Goal: Task Accomplishment & Management: Manage account settings

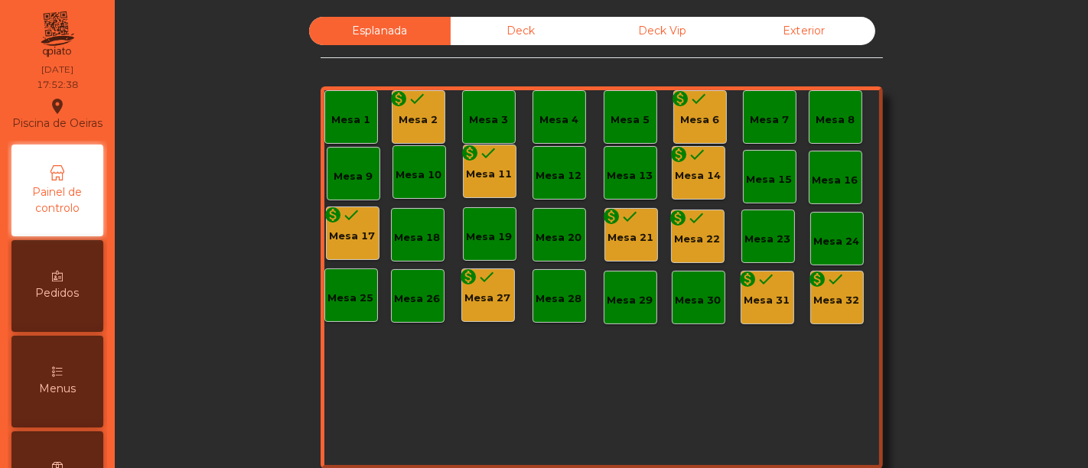
drag, startPoint x: 0, startPoint y: 0, endPoint x: 943, endPoint y: 173, distance: 958.7
click at [943, 173] on div "Esplanada Deck Deck Vip Exterior Mesa 1 monetization_on done Mesa 2 Mesa 3 Mesa…" at bounding box center [601, 259] width 932 height 485
click at [405, 114] on div "Mesa 2" at bounding box center [418, 120] width 39 height 15
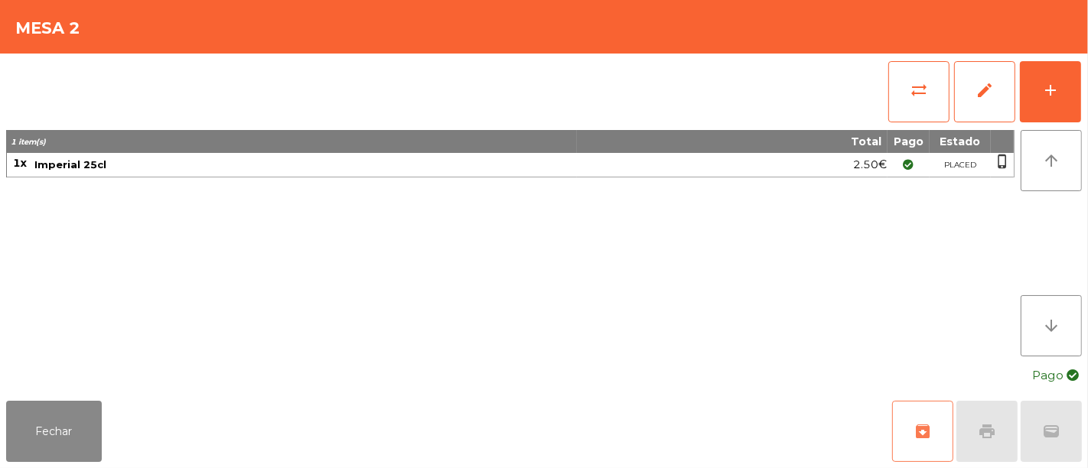
click at [907, 445] on button "archive" at bounding box center [922, 431] width 61 height 61
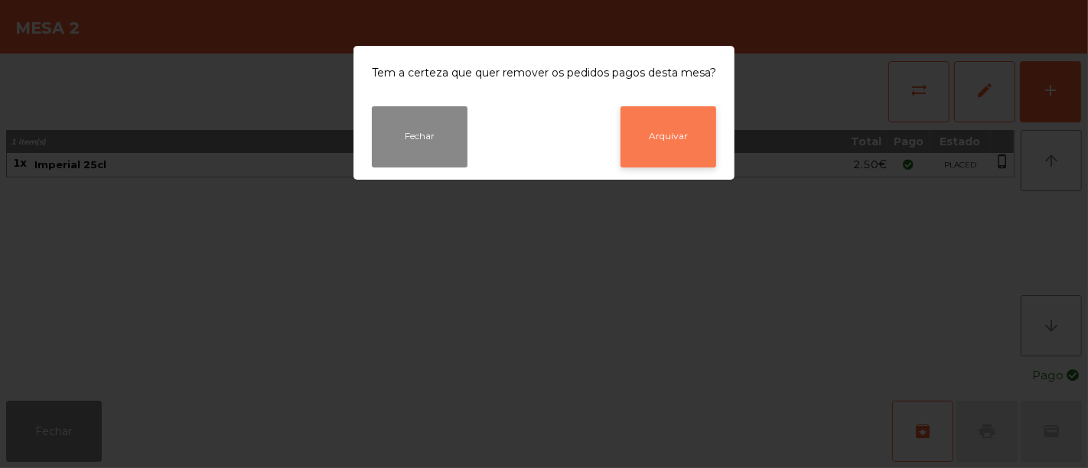
click at [677, 155] on button "Arquivar" at bounding box center [669, 136] width 96 height 61
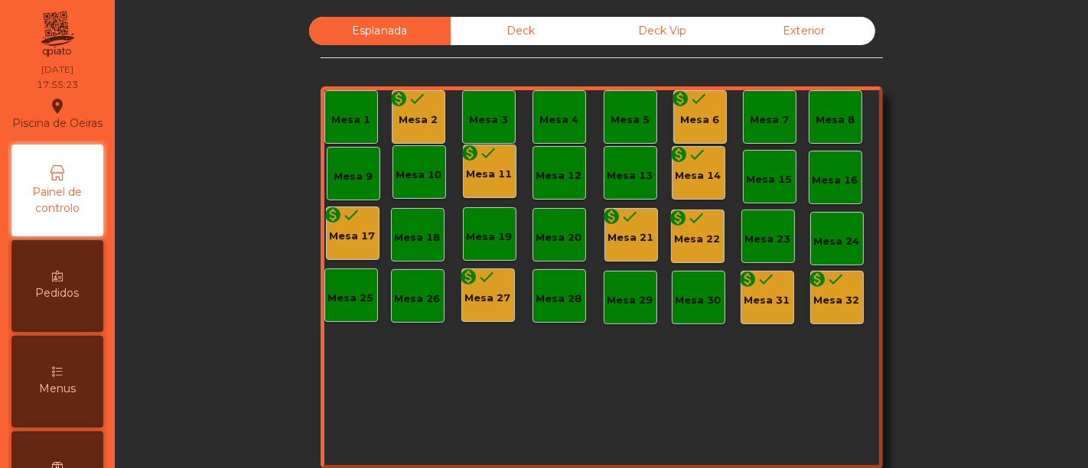
click at [697, 130] on div "monetization_on done Mesa 6" at bounding box center [701, 117] width 54 height 54
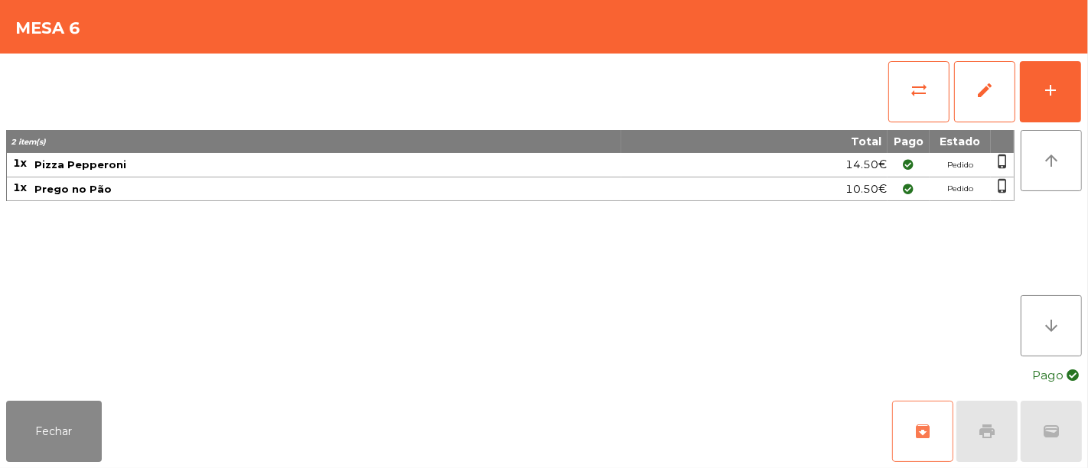
click at [932, 424] on span "archive" at bounding box center [923, 432] width 18 height 18
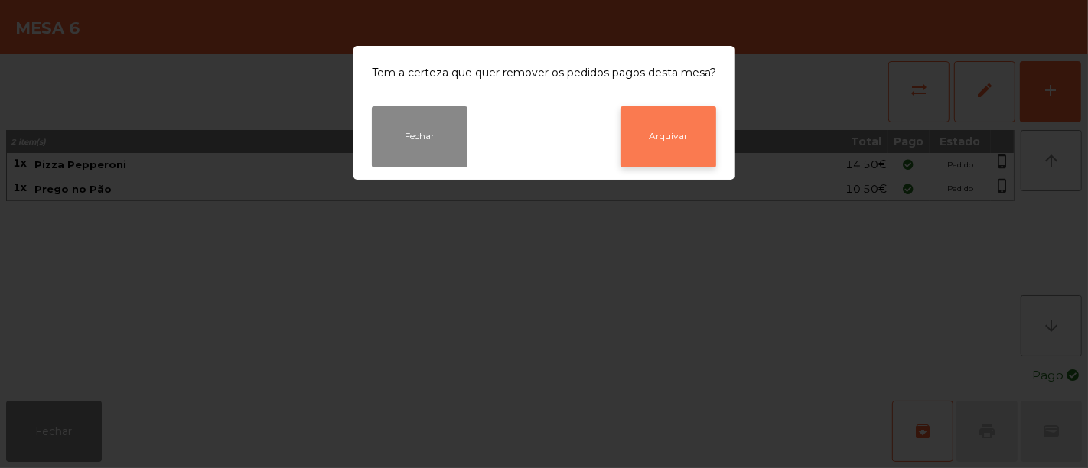
click at [671, 147] on button "Arquivar" at bounding box center [669, 136] width 96 height 61
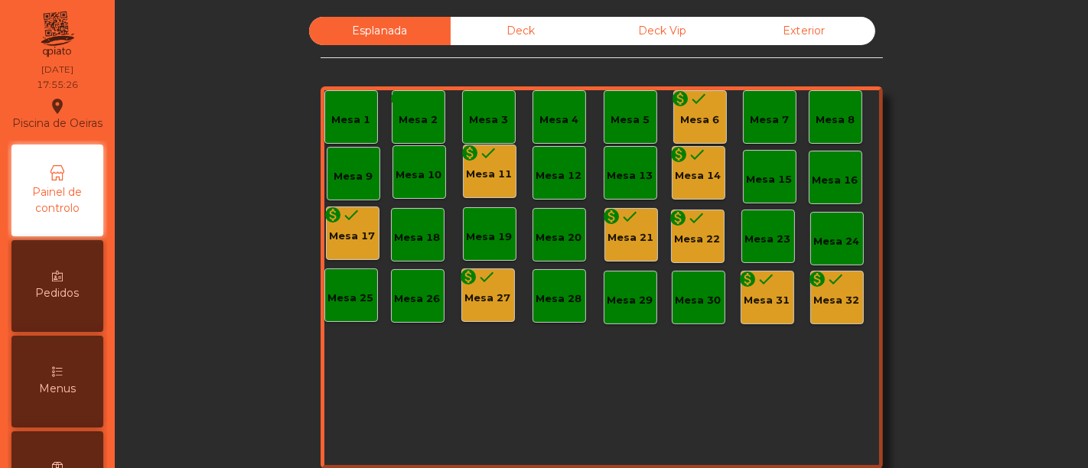
click at [497, 173] on div "Mesa 11" at bounding box center [490, 174] width 46 height 15
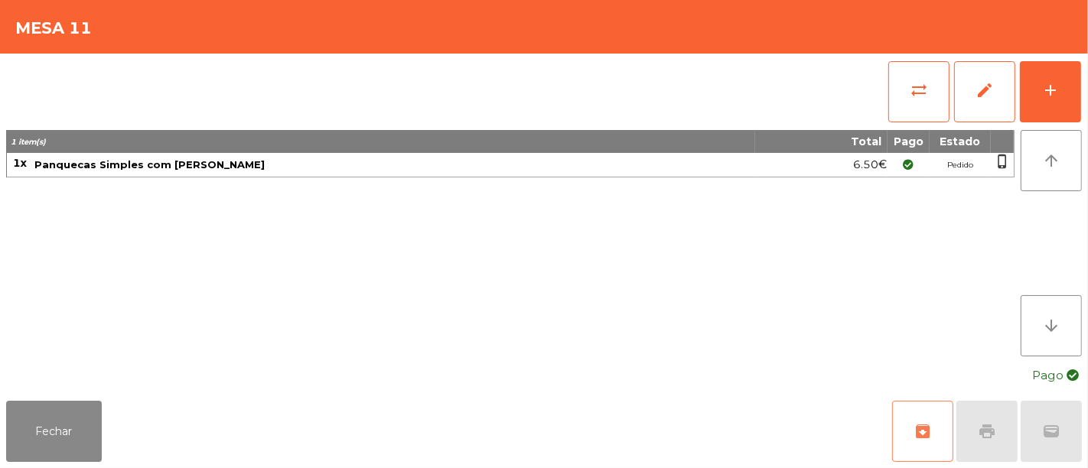
click at [932, 445] on button "archive" at bounding box center [922, 431] width 61 height 61
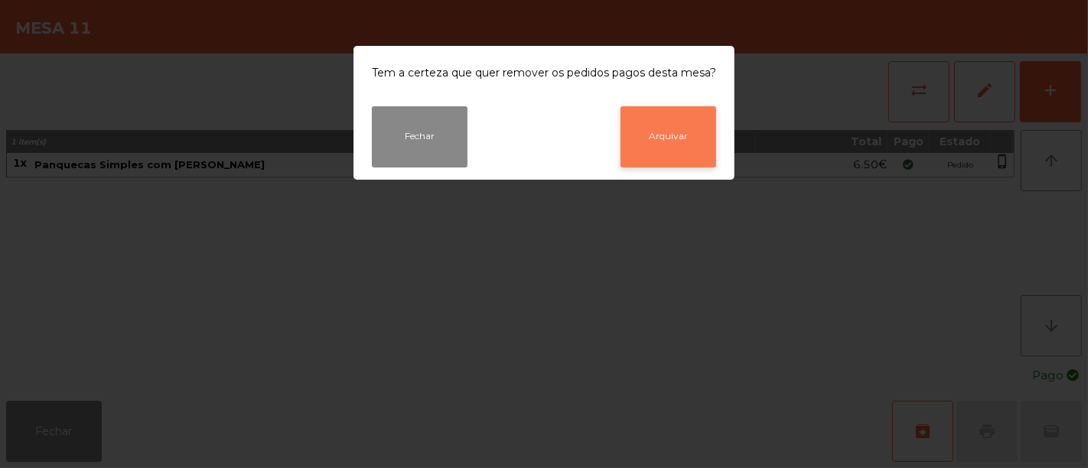
click at [652, 138] on button "Arquivar" at bounding box center [669, 136] width 96 height 61
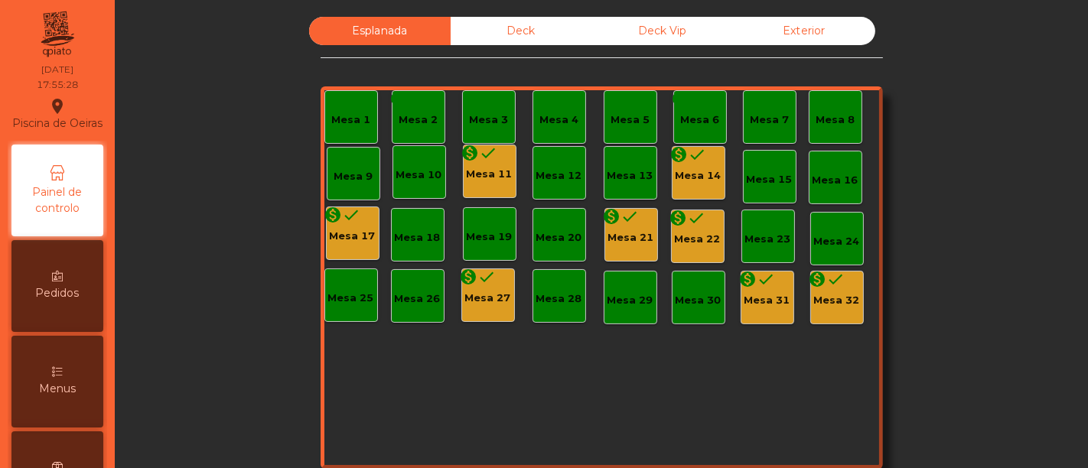
click at [701, 188] on div "monetization_on done Mesa 14" at bounding box center [699, 173] width 54 height 54
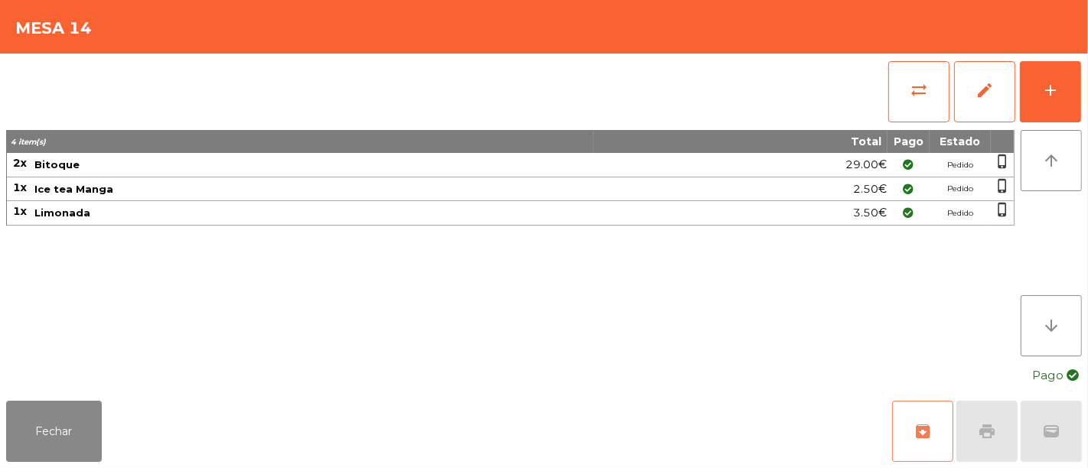
click at [900, 429] on button "archive" at bounding box center [922, 431] width 61 height 61
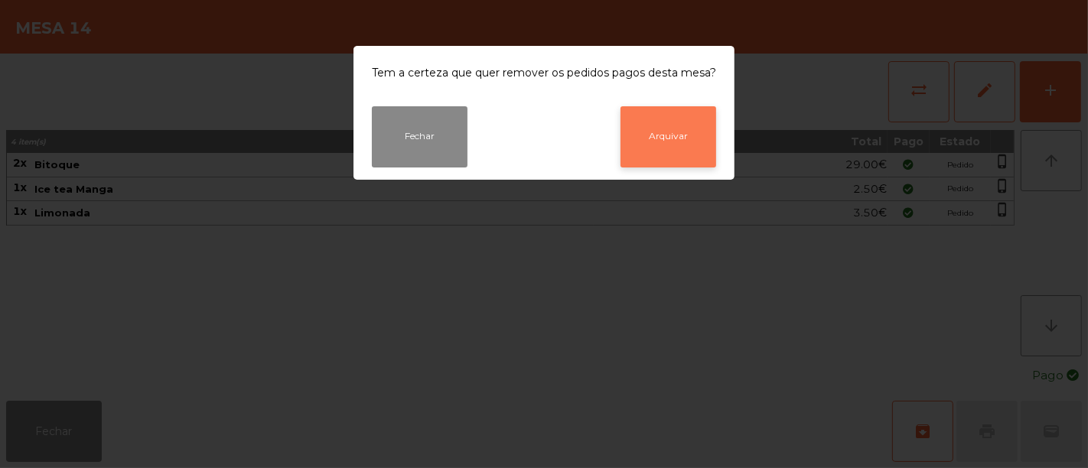
click at [677, 151] on button "Arquivar" at bounding box center [669, 136] width 96 height 61
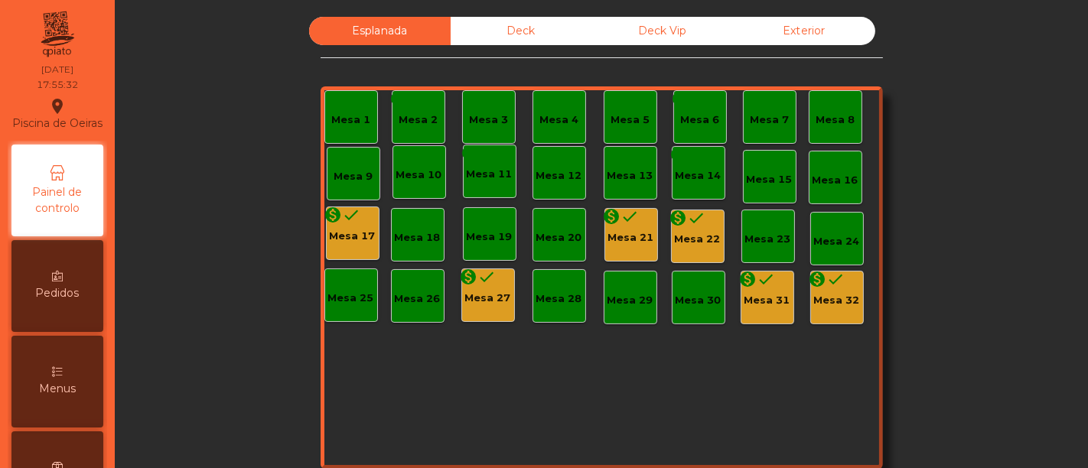
click at [354, 223] on icon "done" at bounding box center [352, 215] width 18 height 18
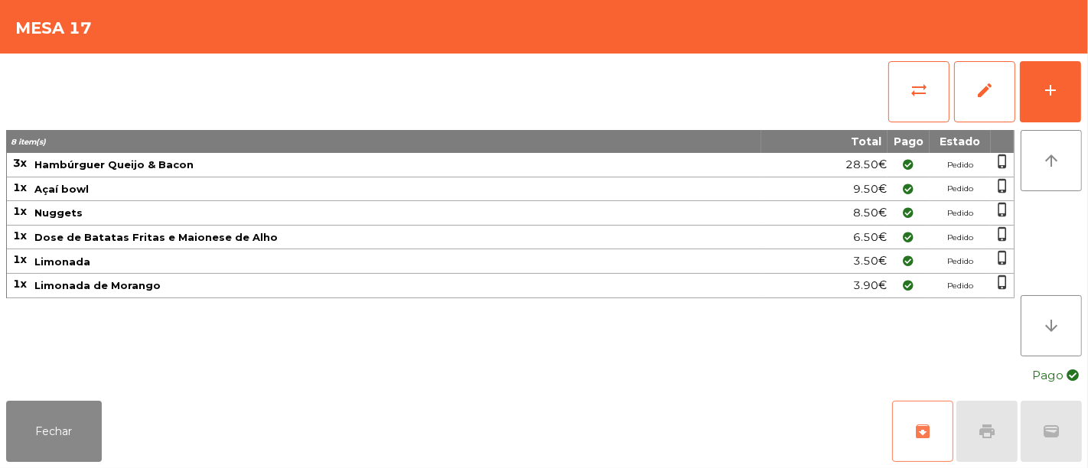
click at [899, 419] on button "archive" at bounding box center [922, 431] width 61 height 61
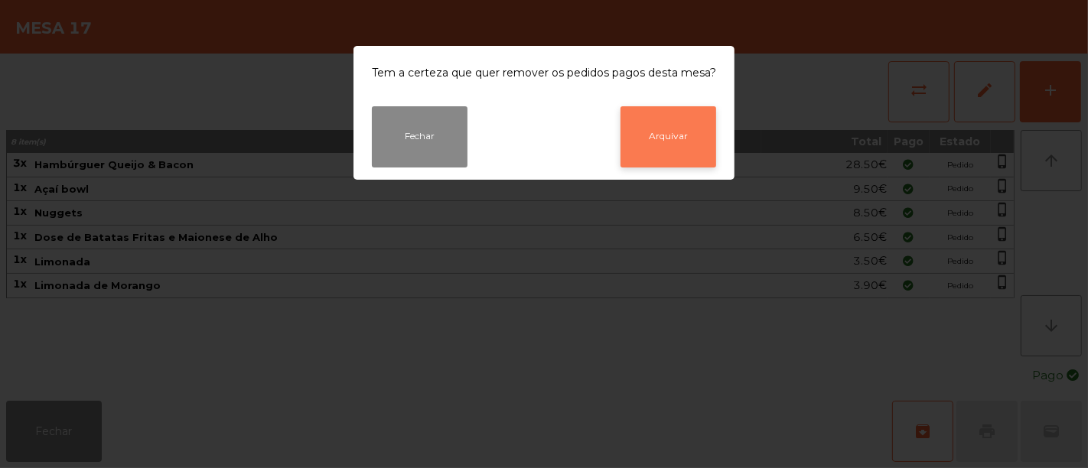
click at [649, 129] on button "Arquivar" at bounding box center [669, 136] width 96 height 61
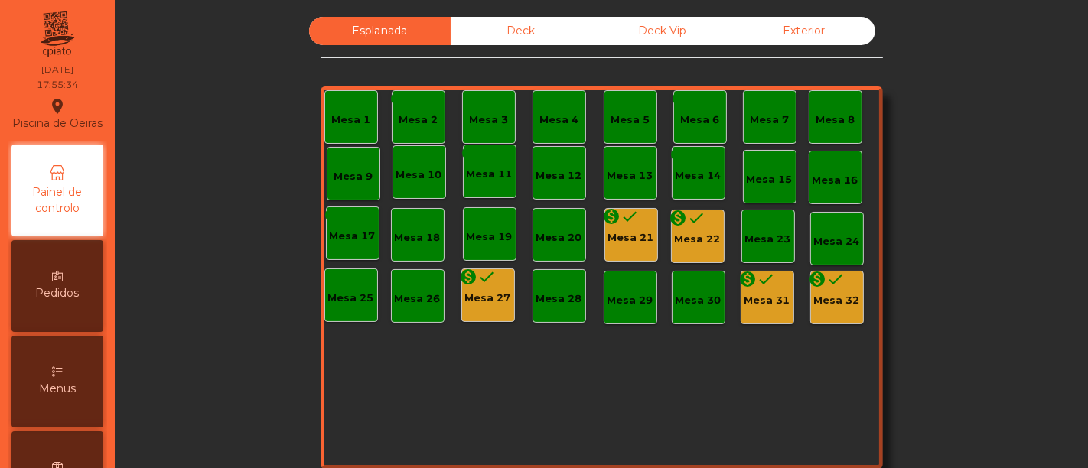
click at [465, 300] on div "Mesa 27" at bounding box center [488, 298] width 46 height 15
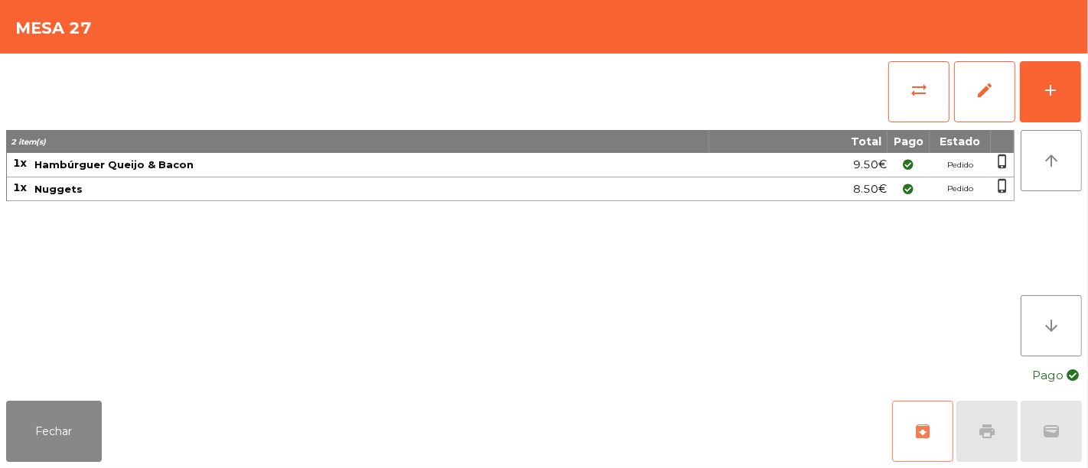
click at [918, 420] on button "archive" at bounding box center [922, 431] width 61 height 61
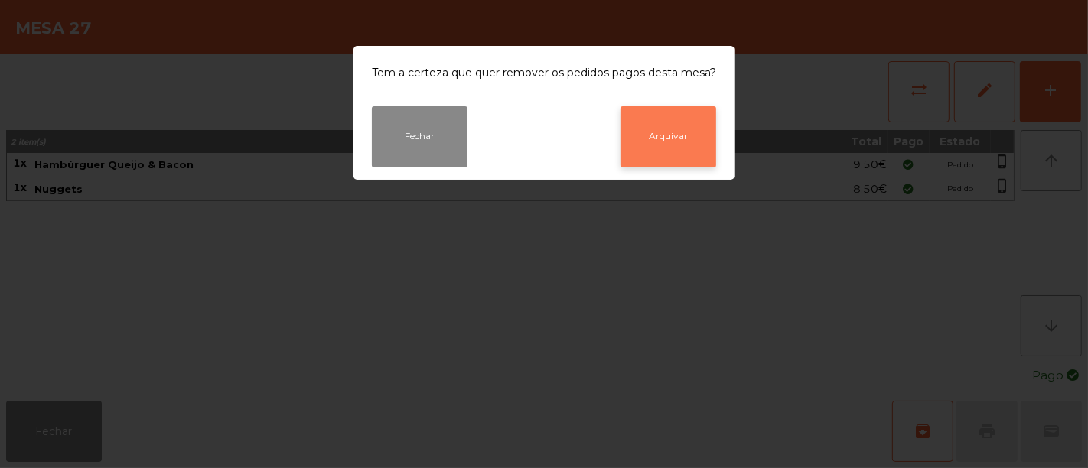
click at [674, 155] on button "Arquivar" at bounding box center [669, 136] width 96 height 61
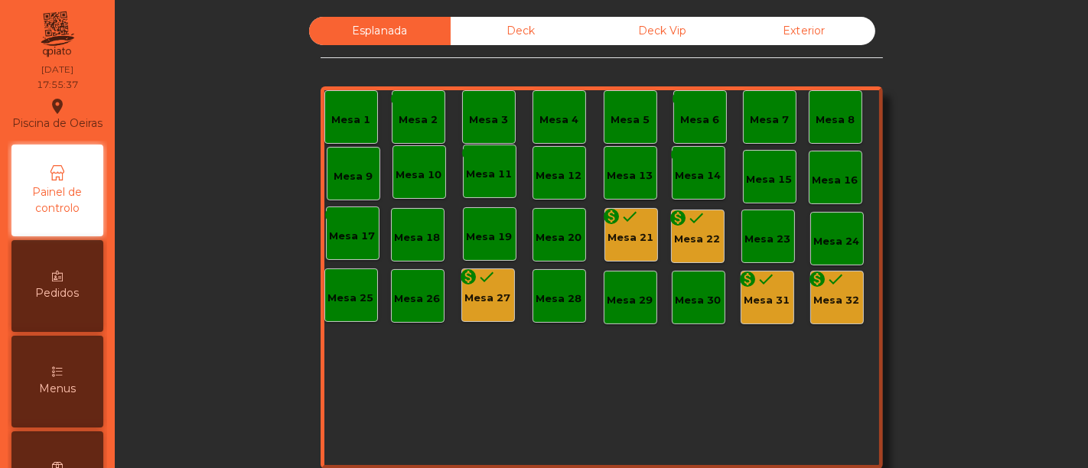
click at [624, 228] on div "monetization_on done" at bounding box center [621, 218] width 37 height 23
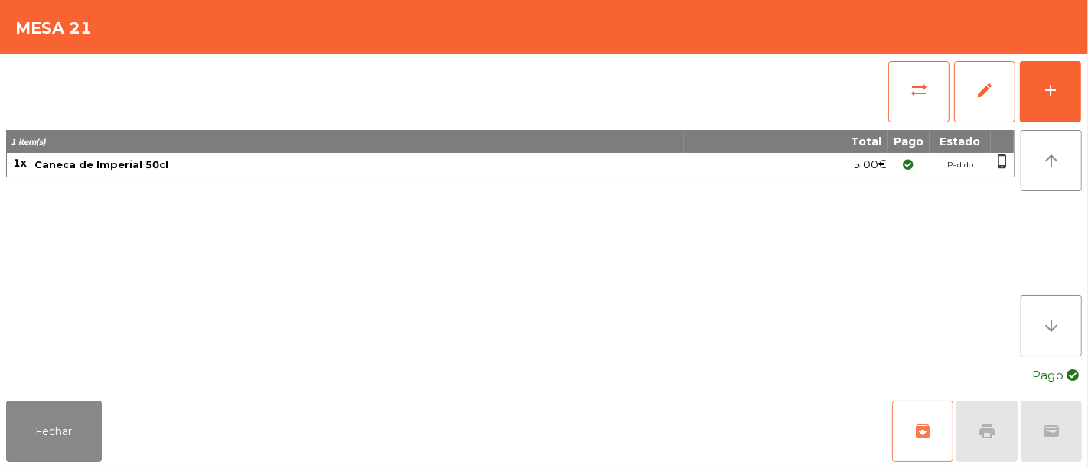
click at [929, 455] on button "archive" at bounding box center [922, 431] width 61 height 61
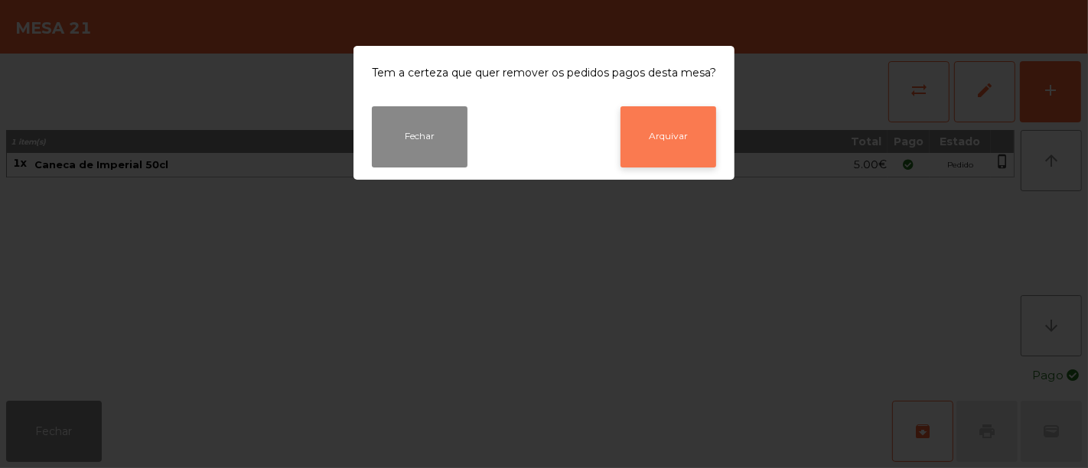
click at [697, 159] on button "Arquivar" at bounding box center [669, 136] width 96 height 61
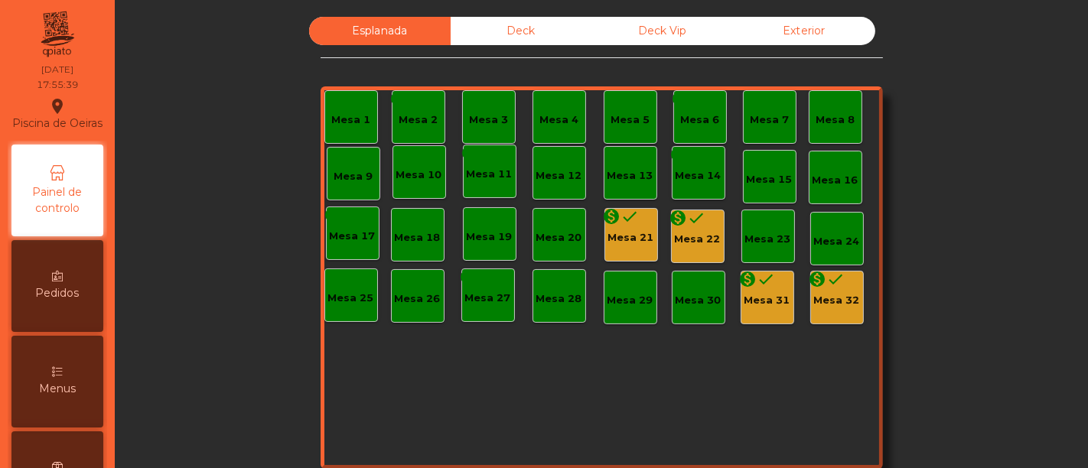
click at [748, 279] on icon "monetization_on" at bounding box center [748, 279] width 18 height 18
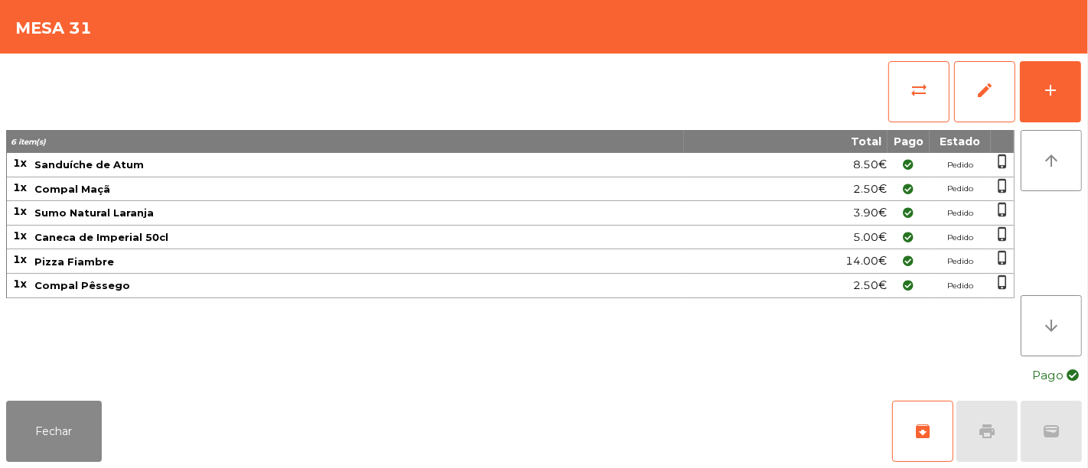
click at [889, 444] on div "Fechar archive print wallet" at bounding box center [544, 431] width 1088 height 73
click at [895, 441] on button "archive" at bounding box center [922, 431] width 61 height 61
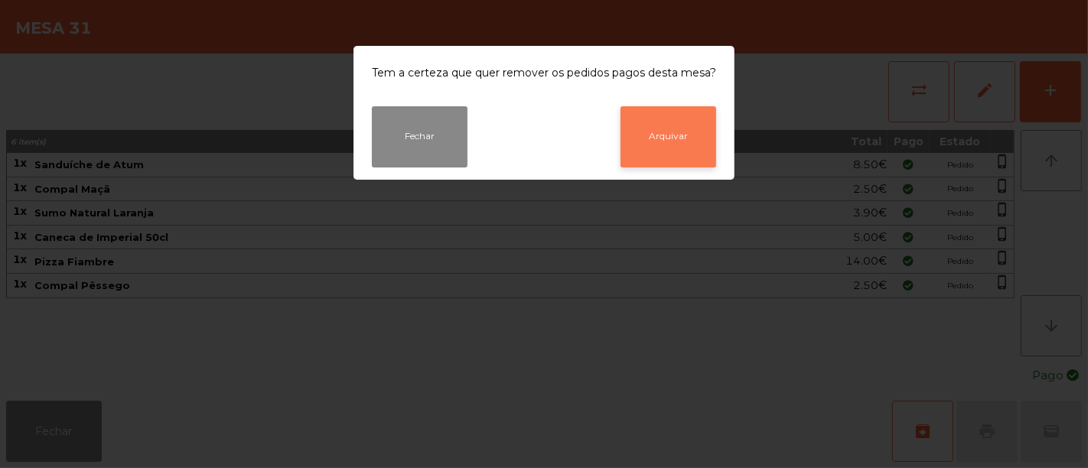
click at [669, 147] on button "Arquivar" at bounding box center [669, 136] width 96 height 61
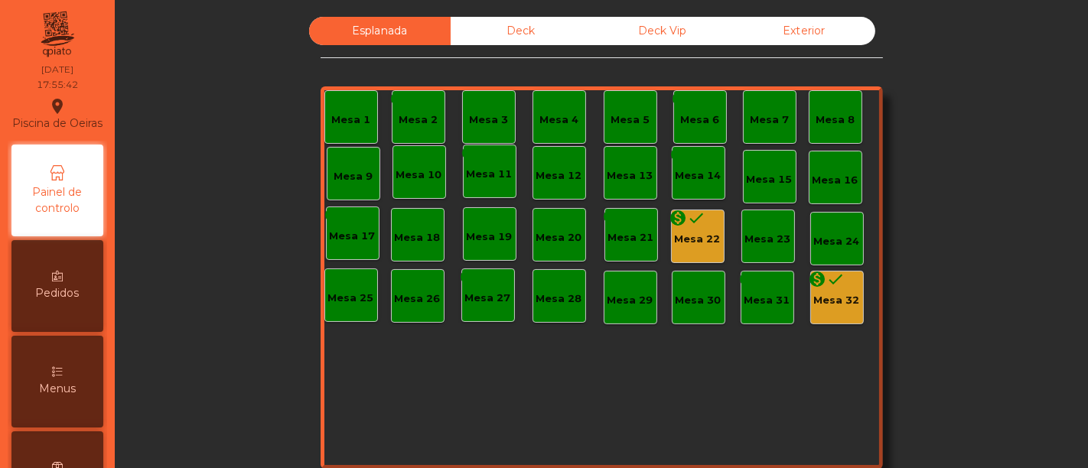
click at [687, 232] on div "Mesa 22" at bounding box center [698, 239] width 46 height 15
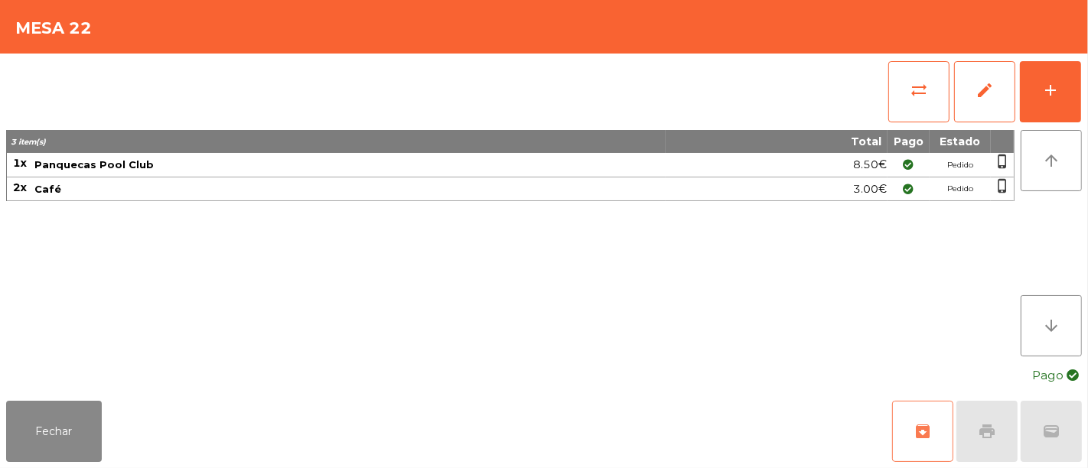
click at [929, 419] on button "archive" at bounding box center [922, 431] width 61 height 61
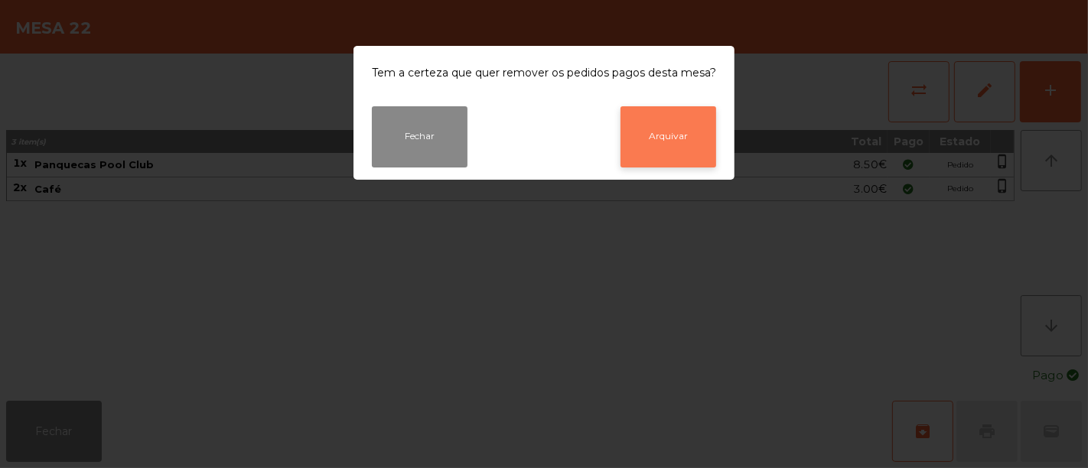
click at [666, 122] on button "Arquivar" at bounding box center [669, 136] width 96 height 61
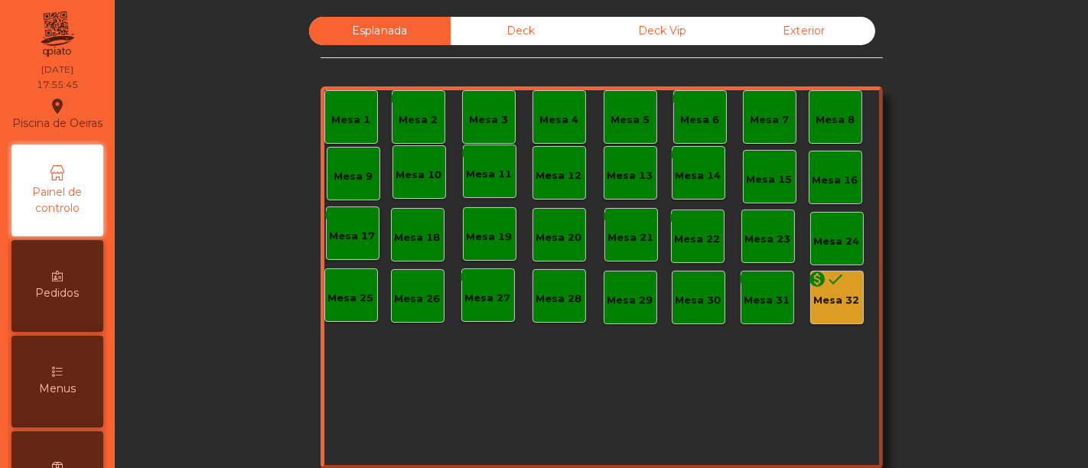
click at [817, 296] on div "Mesa 32" at bounding box center [837, 300] width 46 height 15
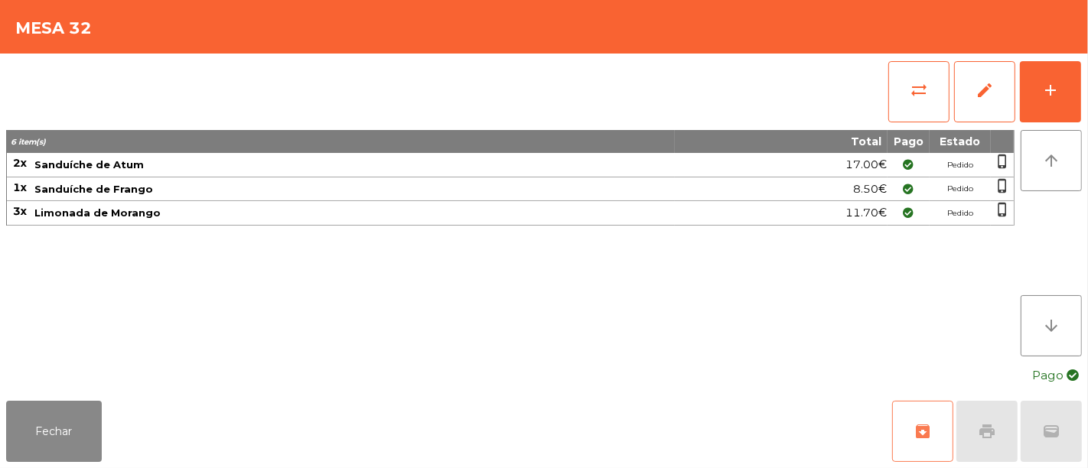
click at [928, 429] on span "archive" at bounding box center [923, 432] width 18 height 18
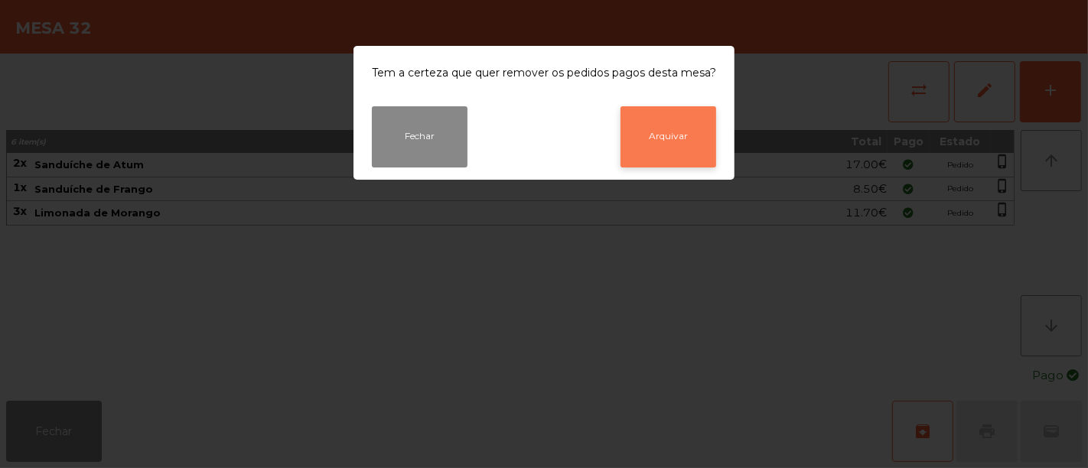
click at [682, 158] on button "Arquivar" at bounding box center [669, 136] width 96 height 61
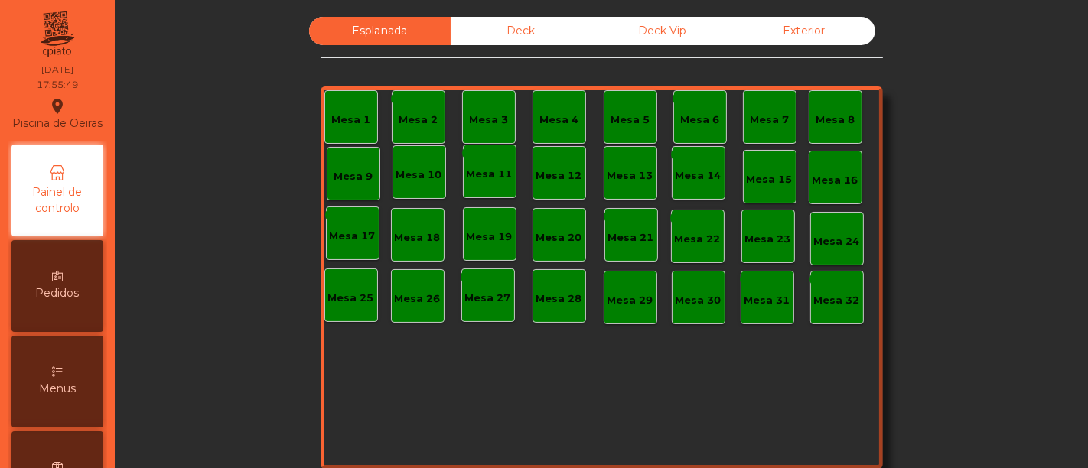
click at [516, 40] on div "Deck" at bounding box center [522, 31] width 142 height 28
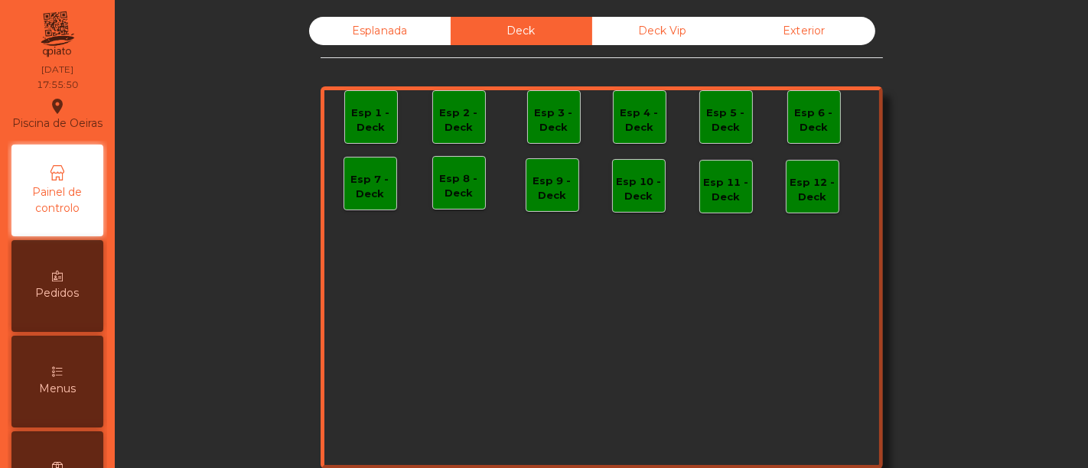
click at [607, 31] on div "Deck Vip" at bounding box center [663, 31] width 142 height 28
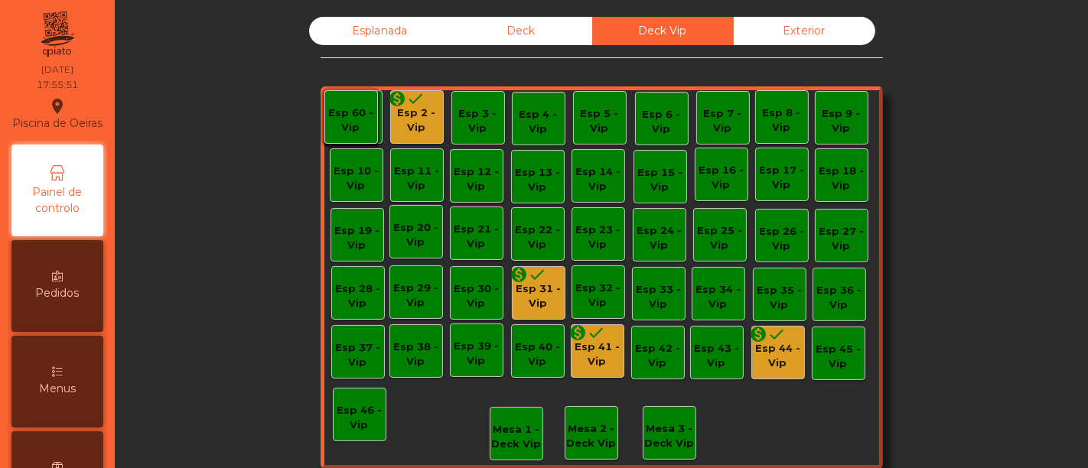
click at [403, 113] on div "Esp 2 - Vip" at bounding box center [417, 121] width 52 height 30
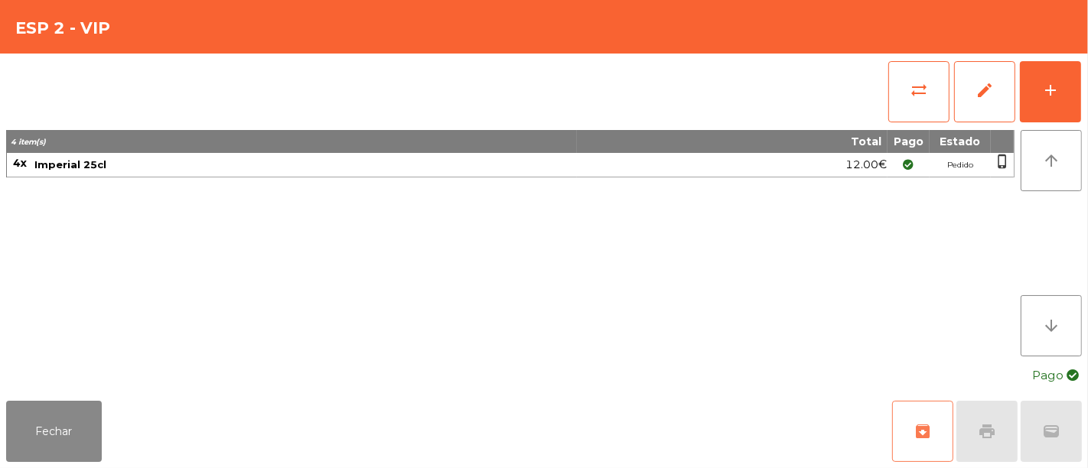
click at [909, 435] on button "archive" at bounding box center [922, 431] width 61 height 61
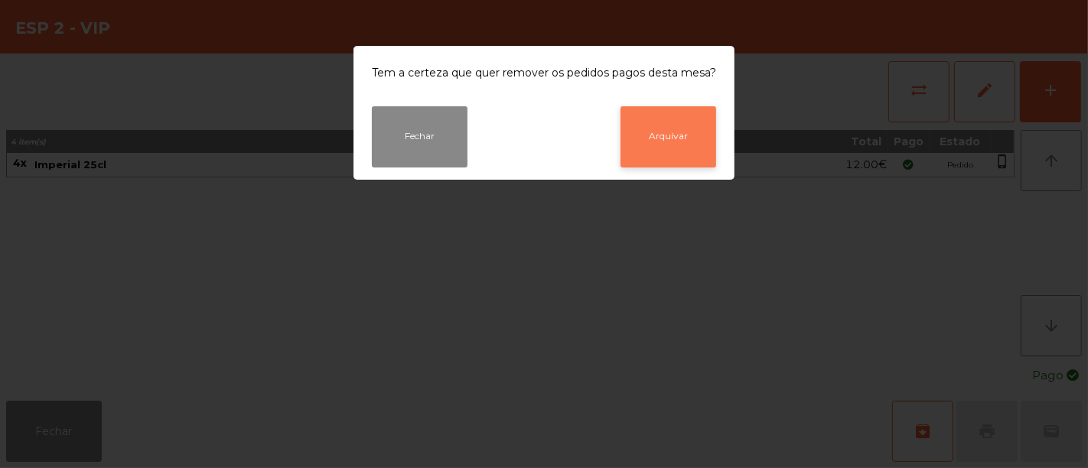
click at [660, 158] on button "Arquivar" at bounding box center [669, 136] width 96 height 61
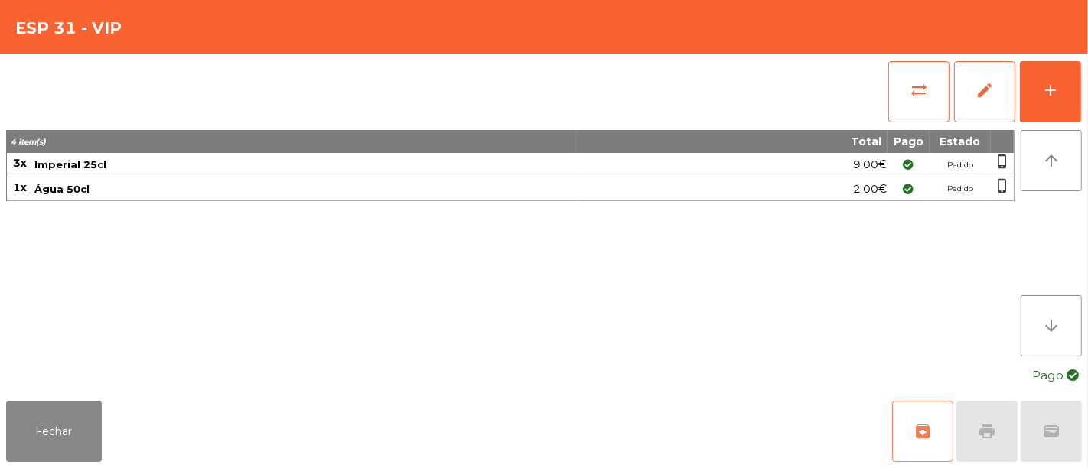
drag, startPoint x: 934, startPoint y: 440, endPoint x: 953, endPoint y: 452, distance: 22.3
click at [953, 452] on button "archive" at bounding box center [922, 431] width 61 height 61
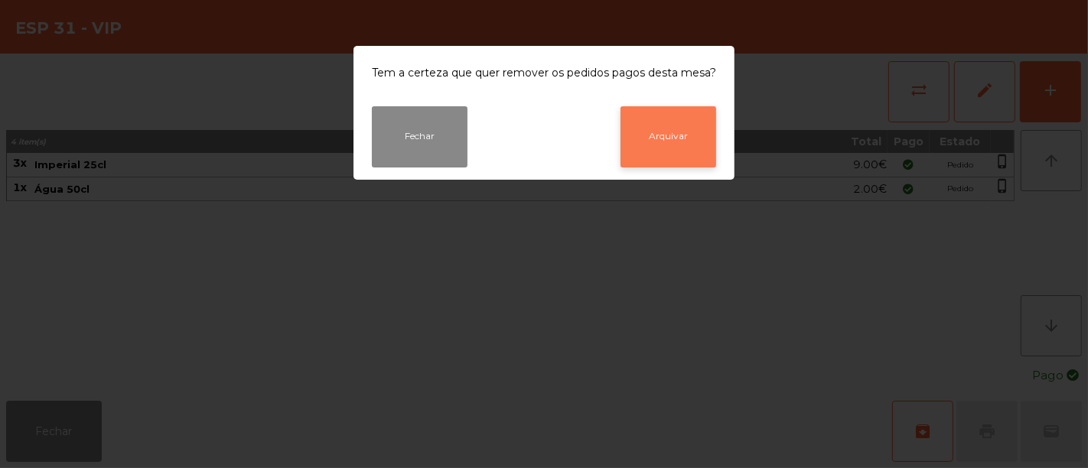
click at [656, 141] on button "Arquivar" at bounding box center [669, 136] width 96 height 61
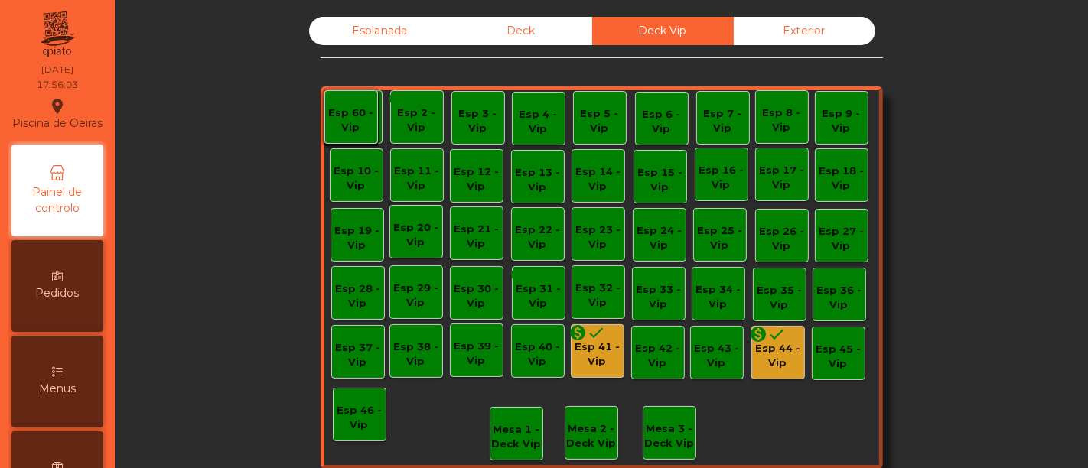
click at [770, 357] on div "Esp 44 - Vip" at bounding box center [778, 356] width 52 height 30
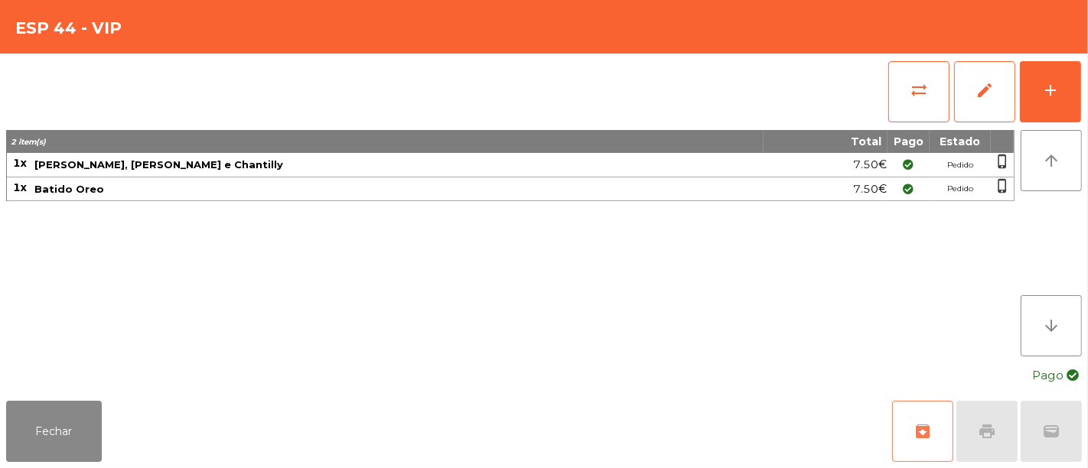
click at [912, 437] on button "archive" at bounding box center [922, 431] width 61 height 61
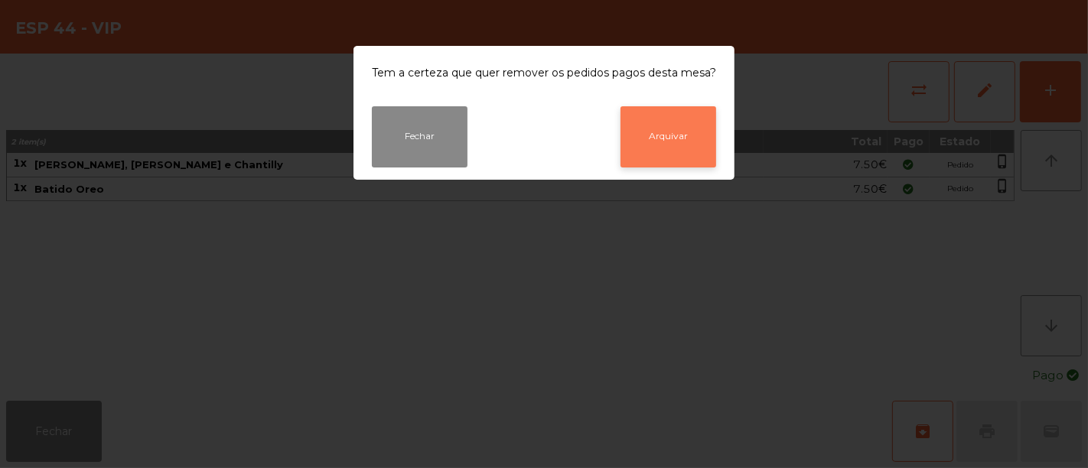
click at [684, 139] on button "Arquivar" at bounding box center [669, 136] width 96 height 61
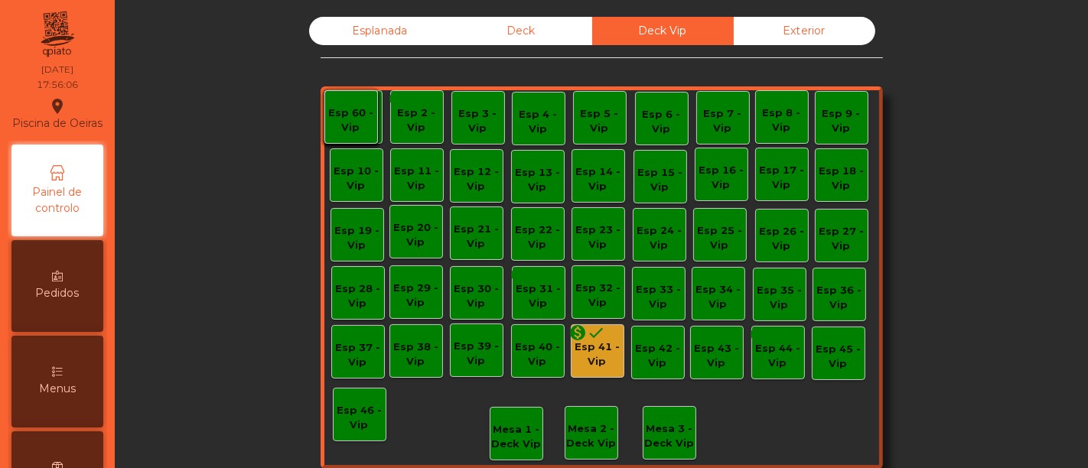
click at [584, 342] on div "monetization_on done" at bounding box center [587, 335] width 37 height 23
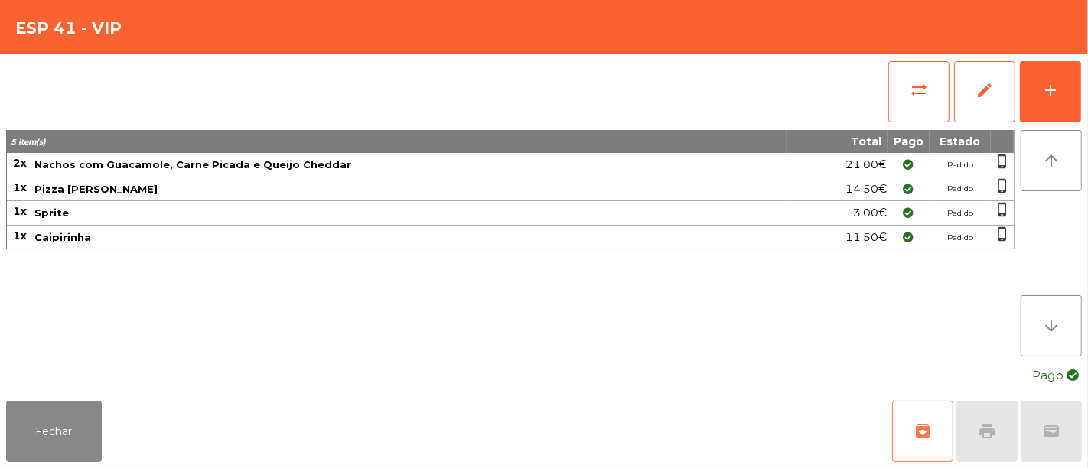
click at [916, 419] on button "archive" at bounding box center [922, 431] width 61 height 61
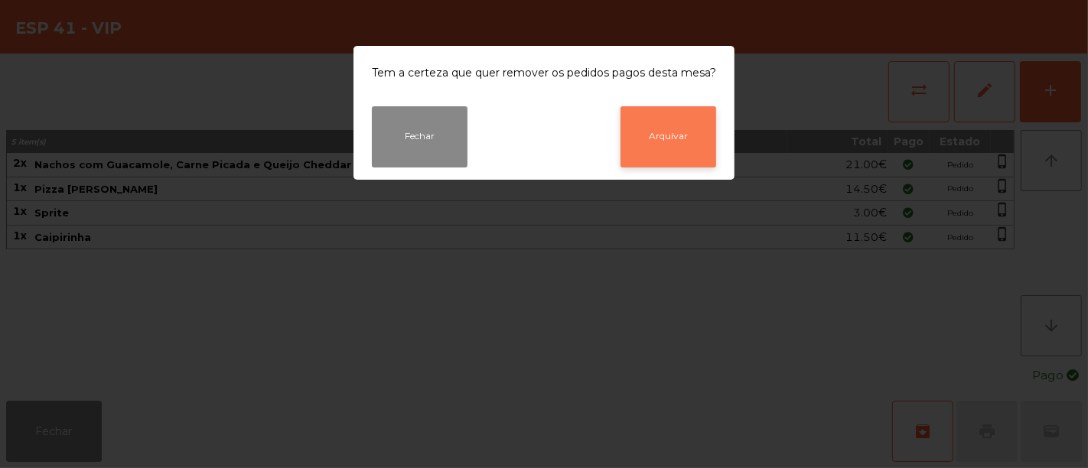
click at [651, 155] on button "Arquivar" at bounding box center [669, 136] width 96 height 61
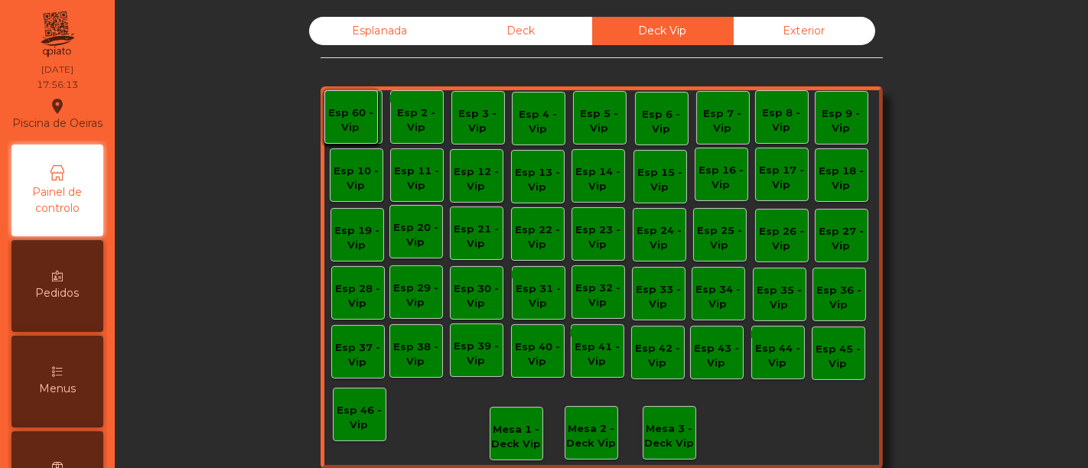
click at [545, 41] on div "Deck" at bounding box center [522, 31] width 142 height 28
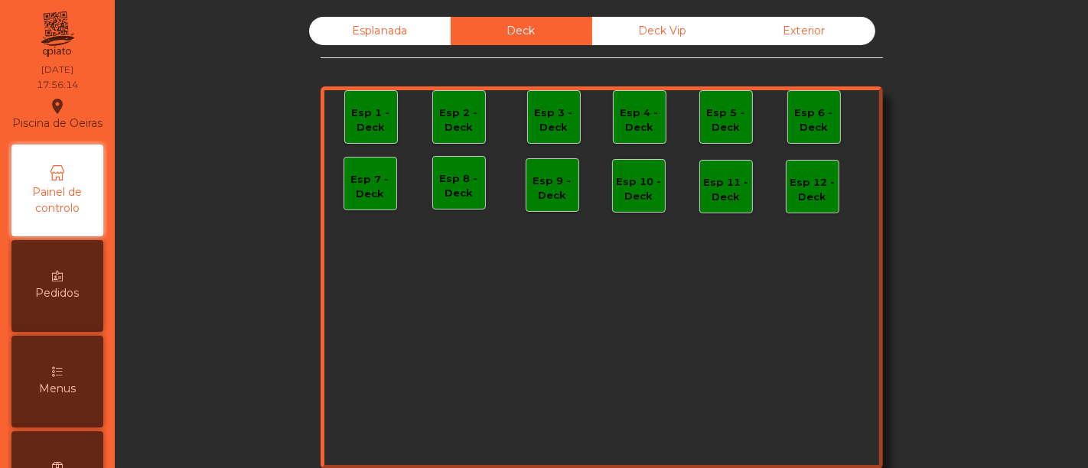
click at [362, 21] on div "Esplanada" at bounding box center [380, 31] width 142 height 28
